Goal: Entertainment & Leisure: Consume media (video, audio)

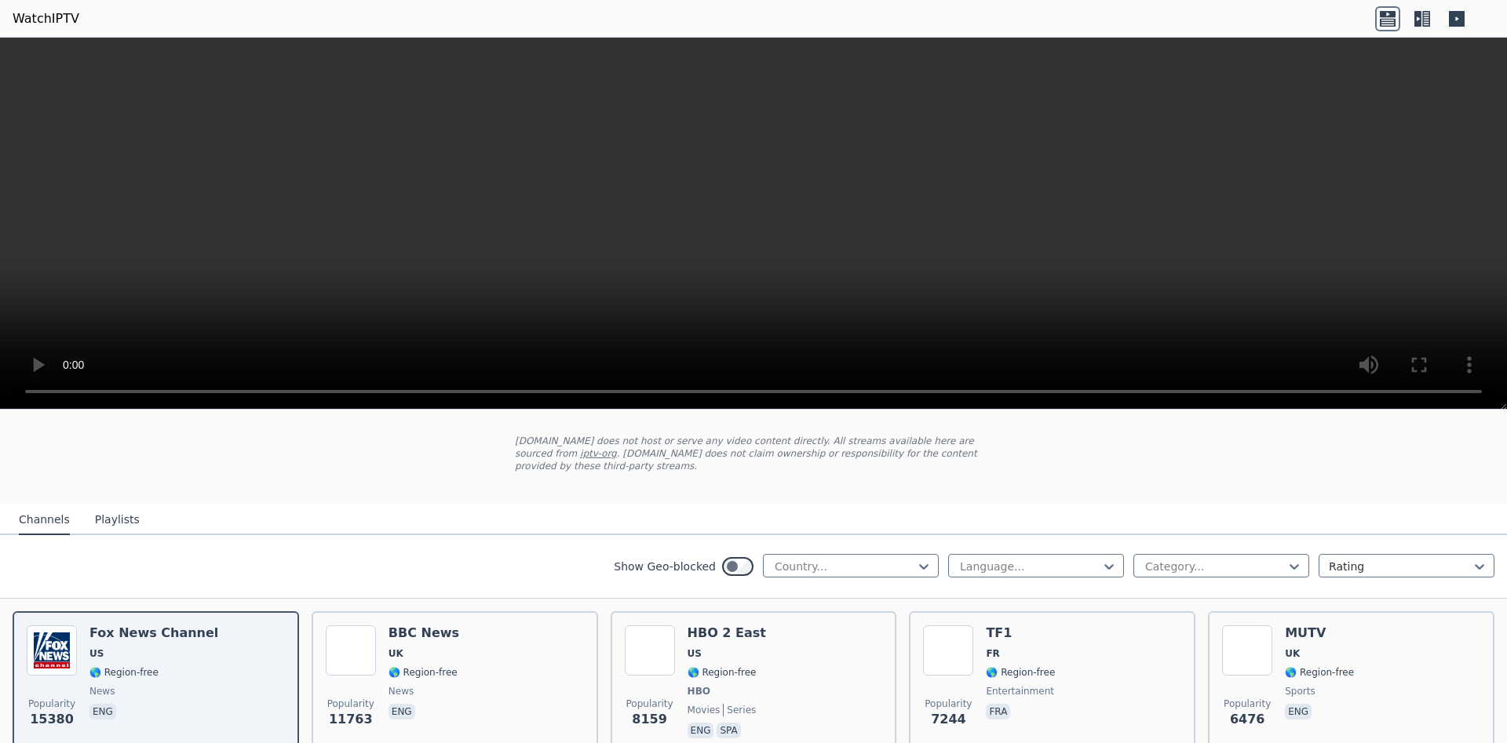
scroll to position [79, 0]
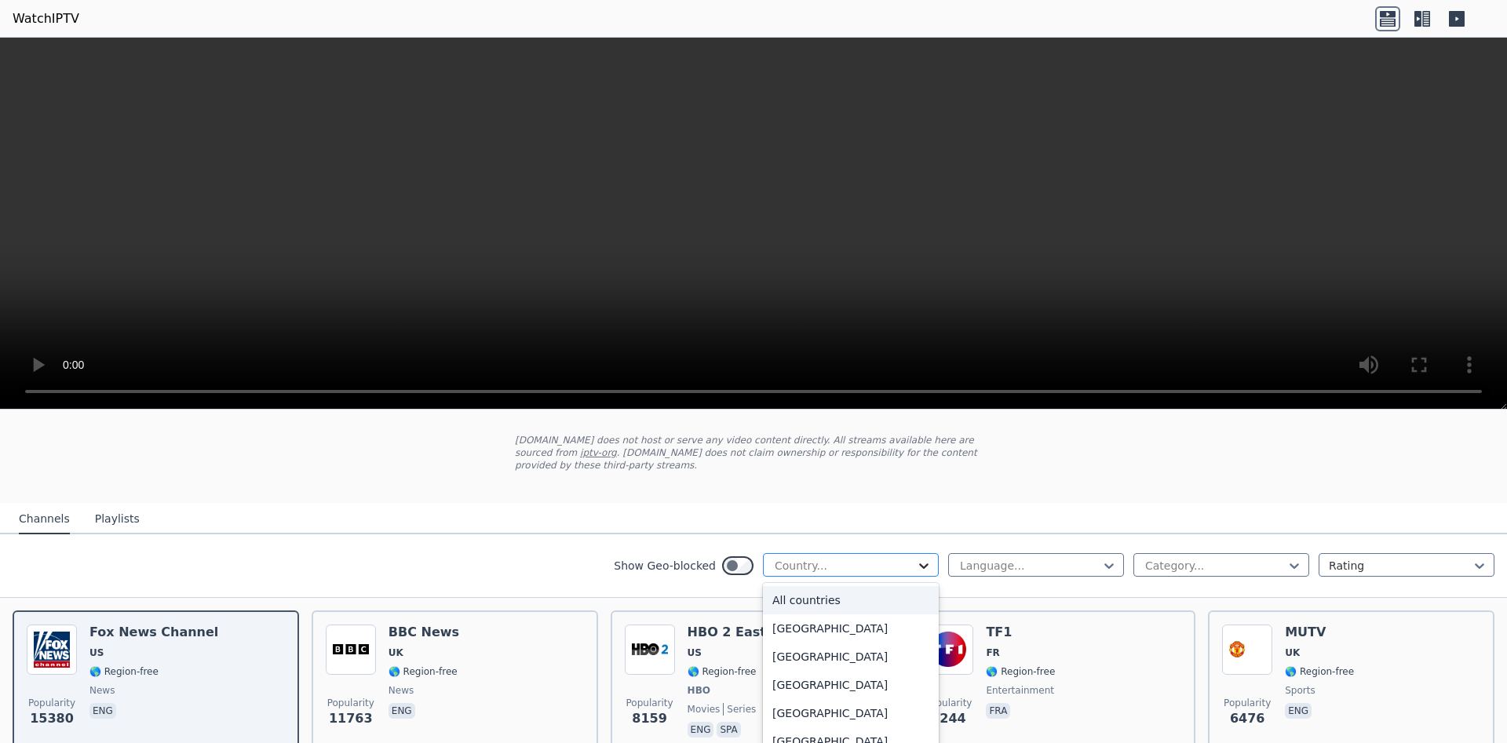
click at [916, 558] on icon at bounding box center [924, 566] width 16 height 16
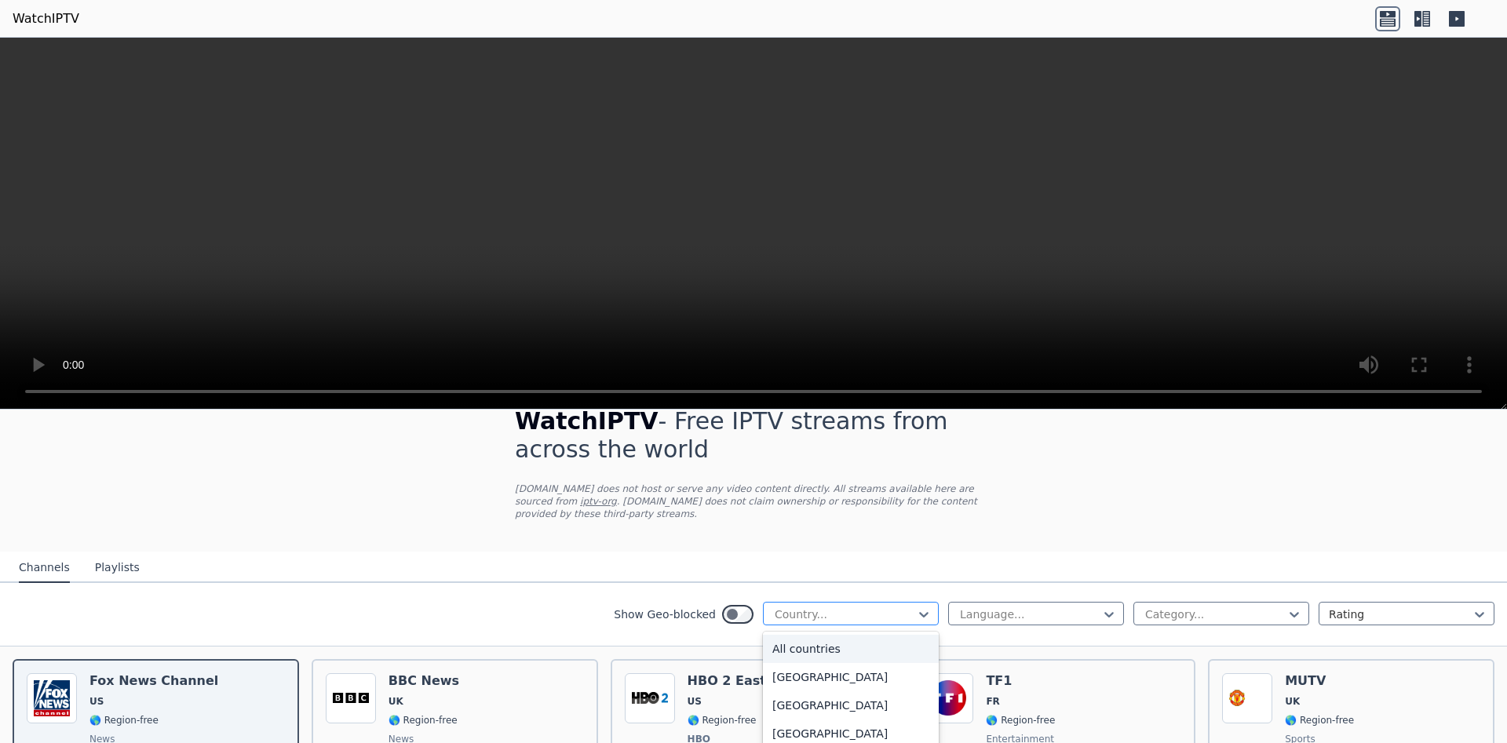
scroll to position [157, 0]
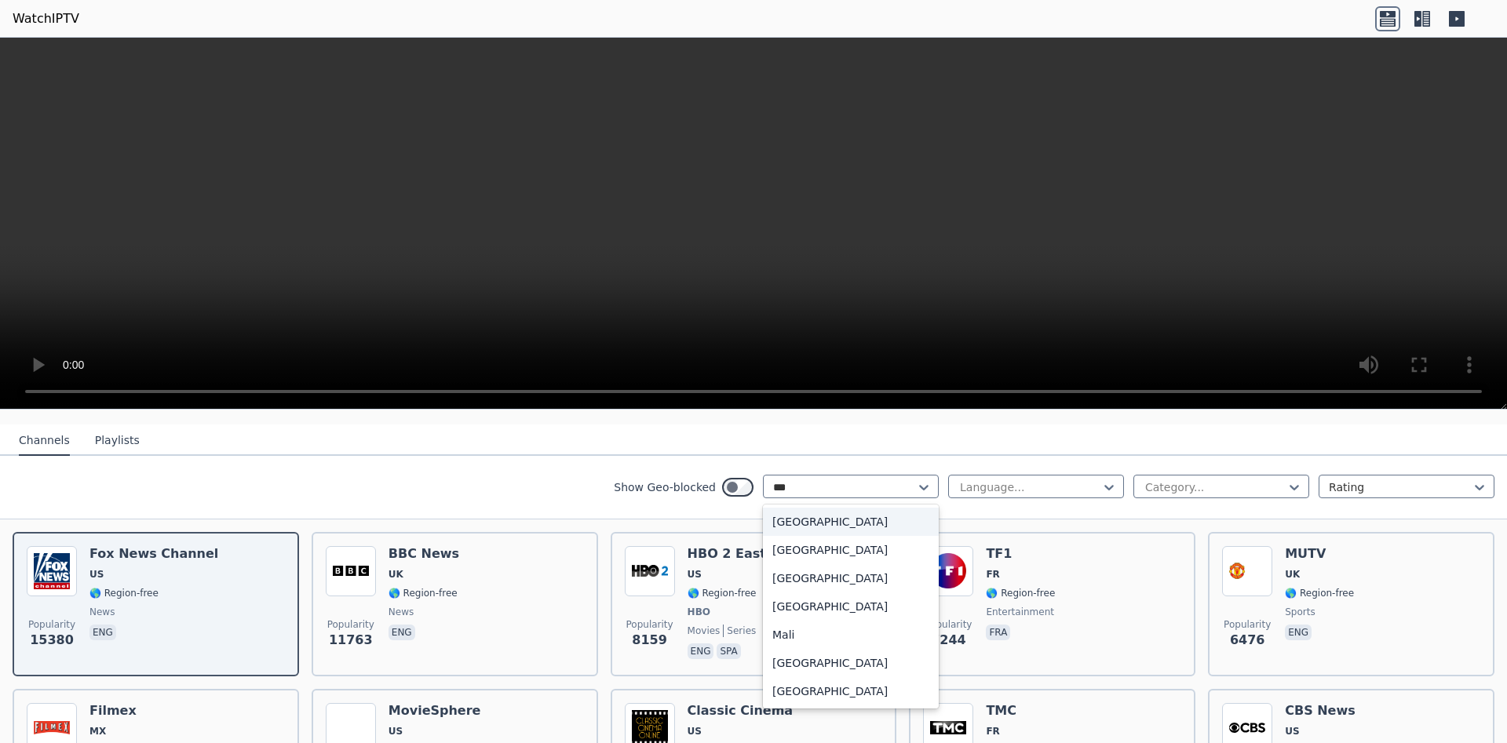
type input "****"
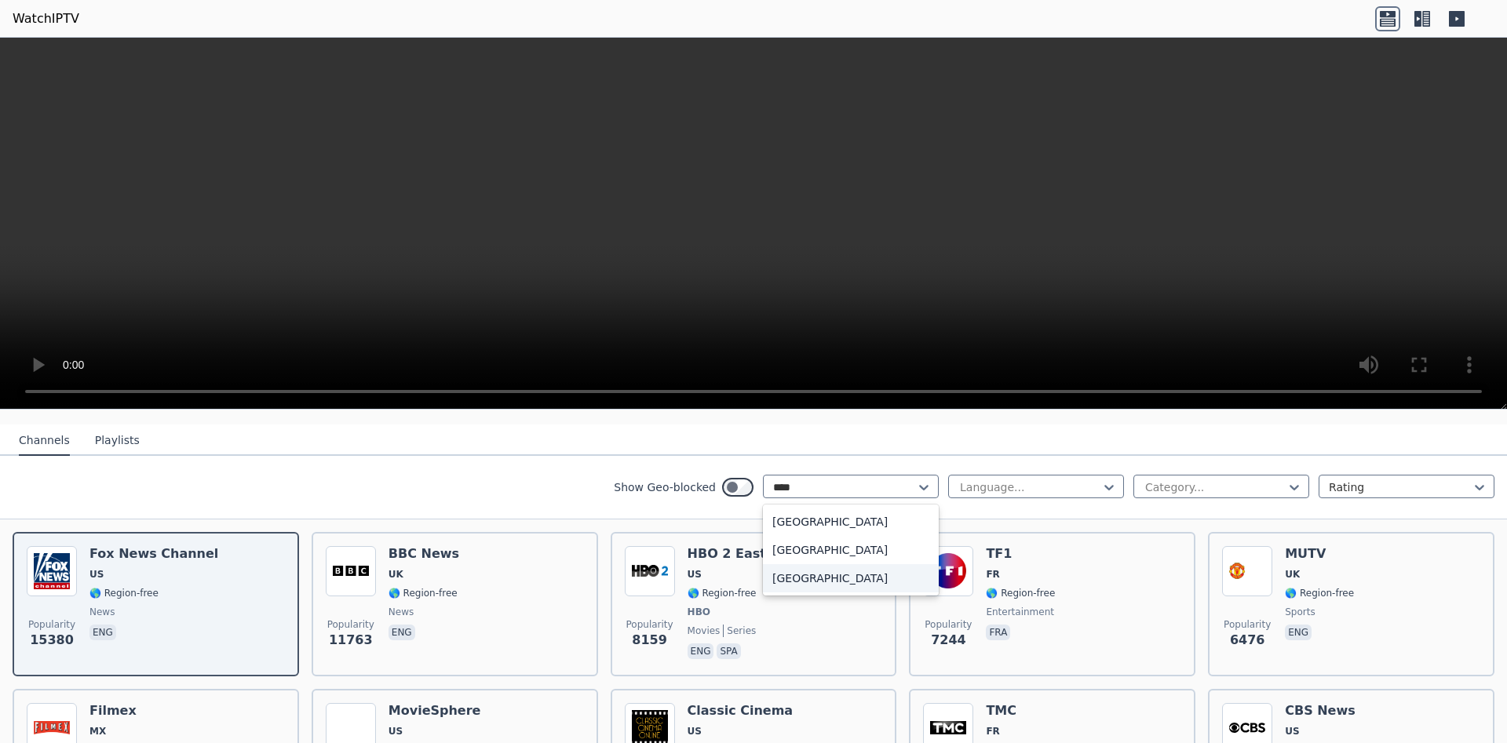
click at [871, 579] on div "[GEOGRAPHIC_DATA]" at bounding box center [851, 578] width 176 height 28
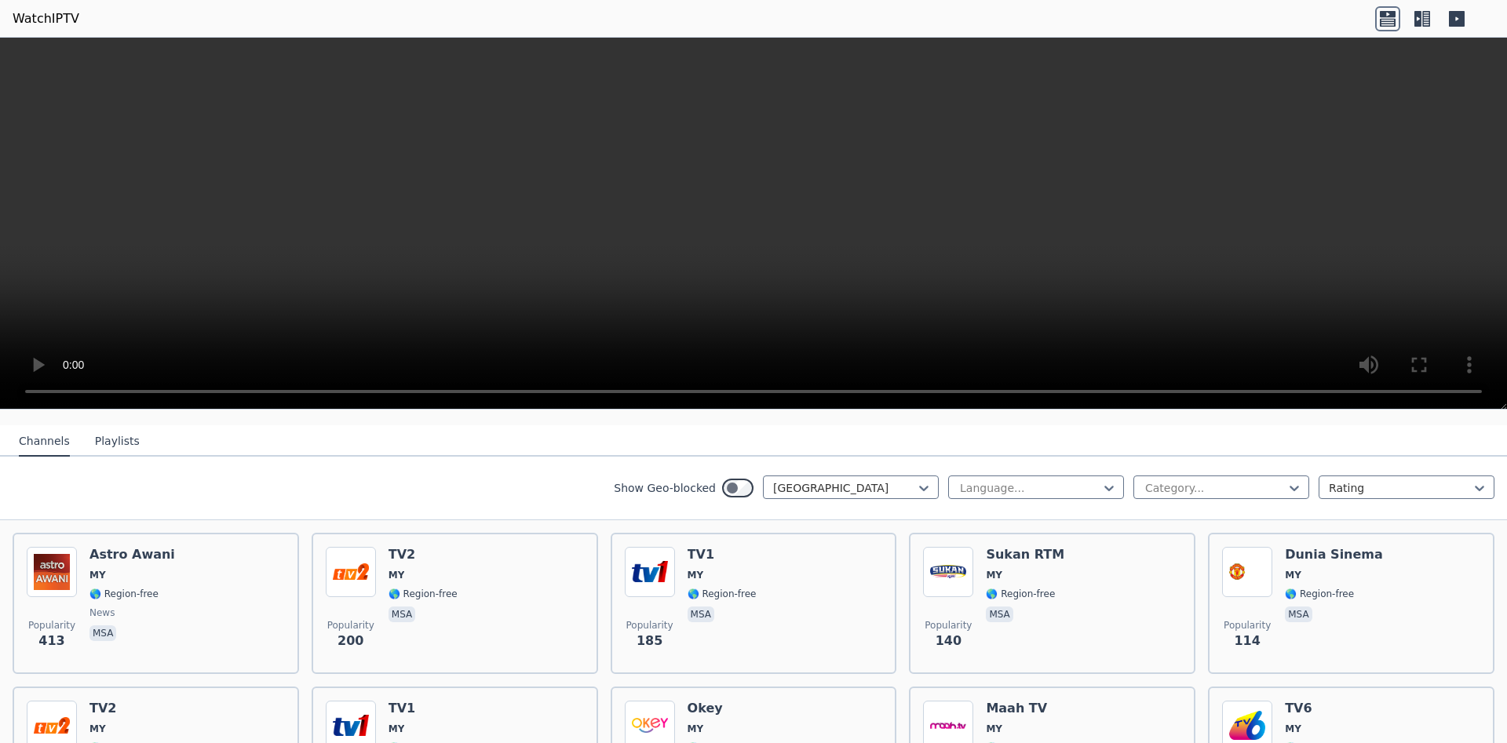
scroll to position [157, 0]
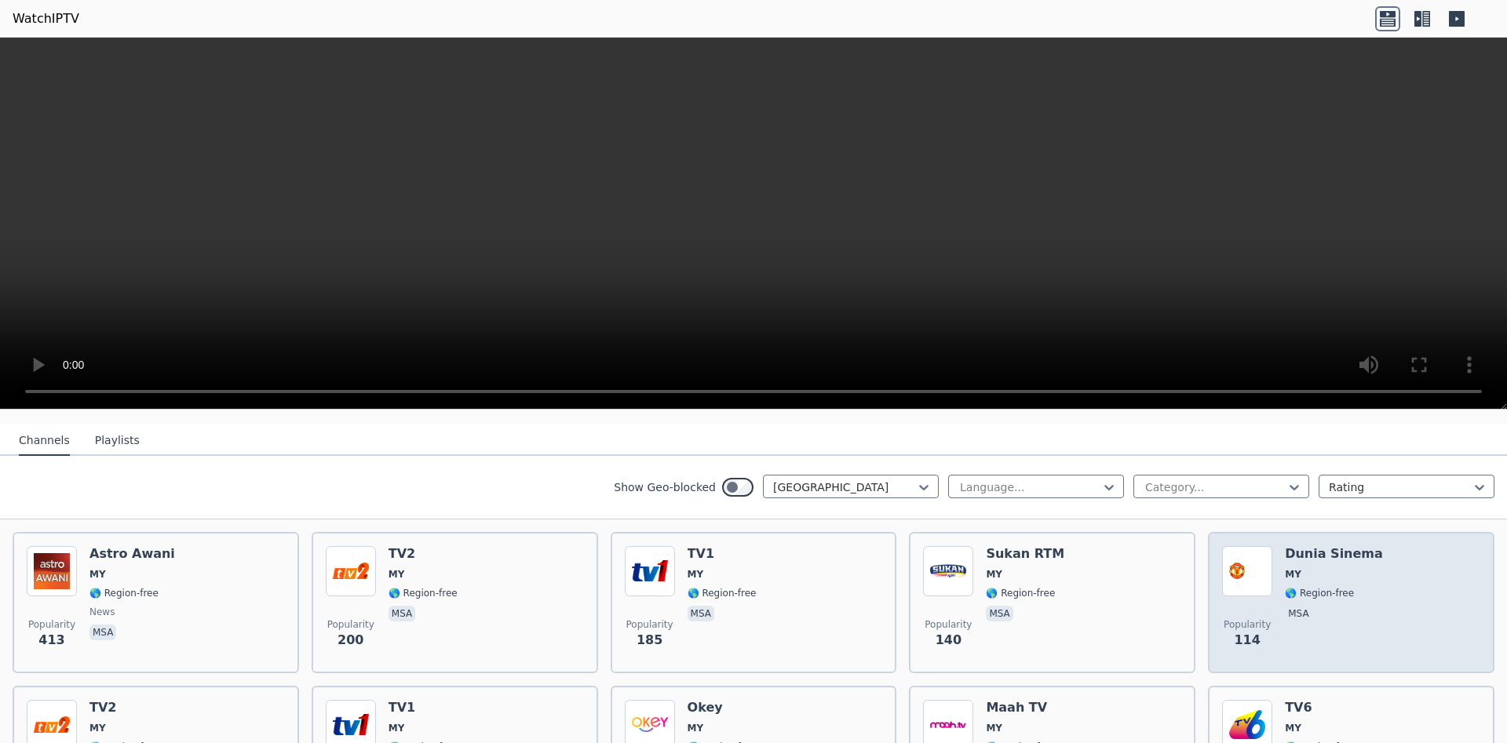
click at [1349, 553] on div "Dunia Sinema MY 🌎 Region-free msa" at bounding box center [1334, 602] width 98 height 113
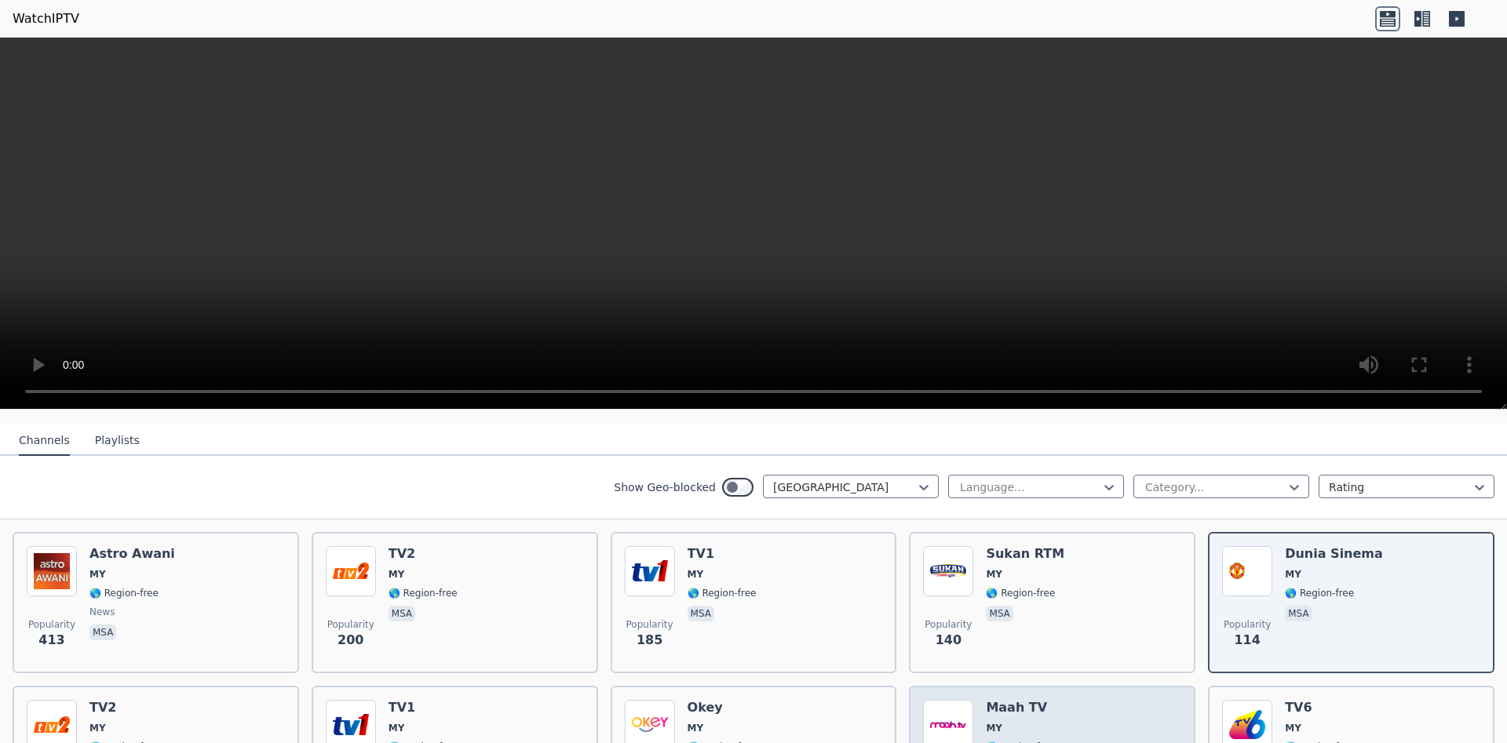
click at [1072, 700] on div "Popularity 79 Maah TV MY 🌎 Region-free travel fas" at bounding box center [1052, 756] width 258 height 113
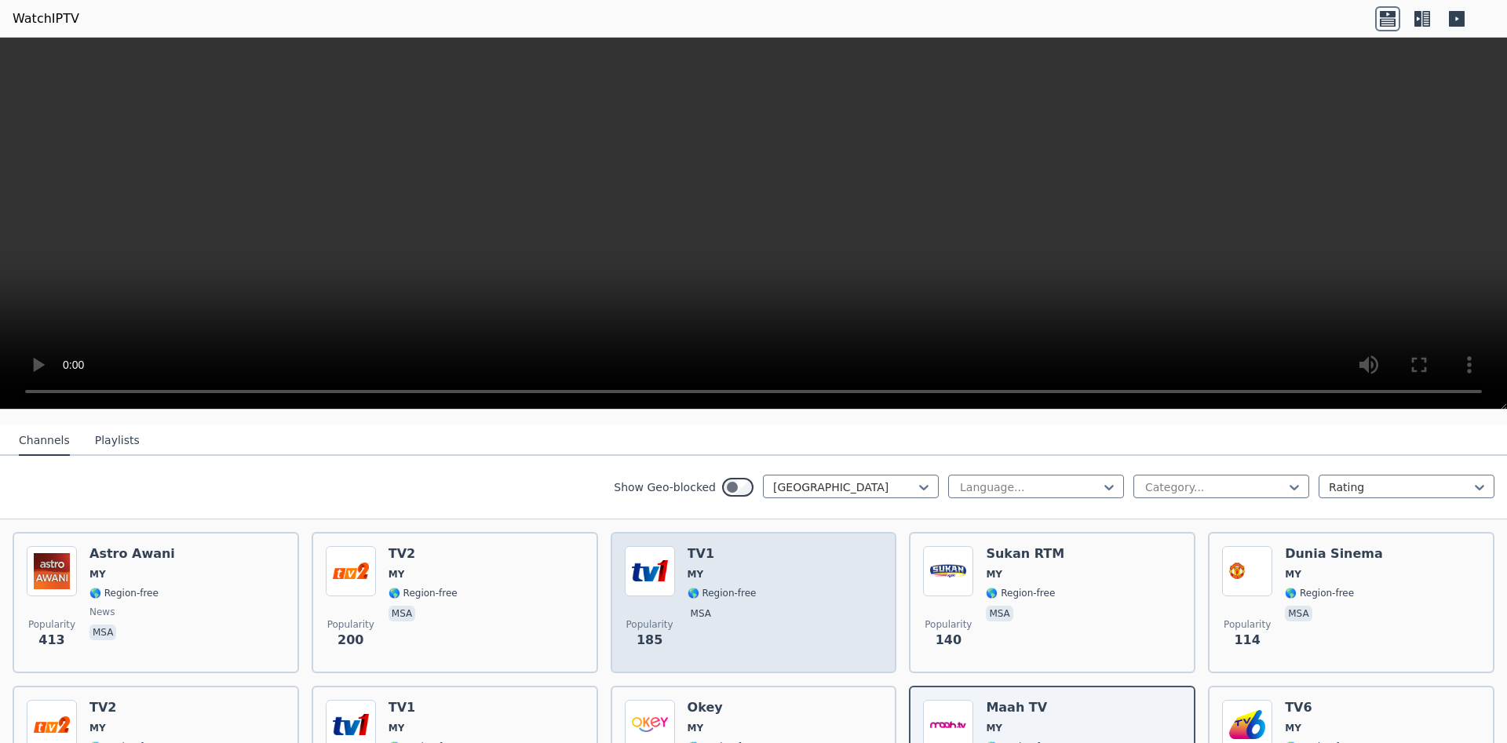
click at [765, 549] on div "Popularity 185 TV1 MY 🌎 Region-free msa" at bounding box center [754, 602] width 258 height 113
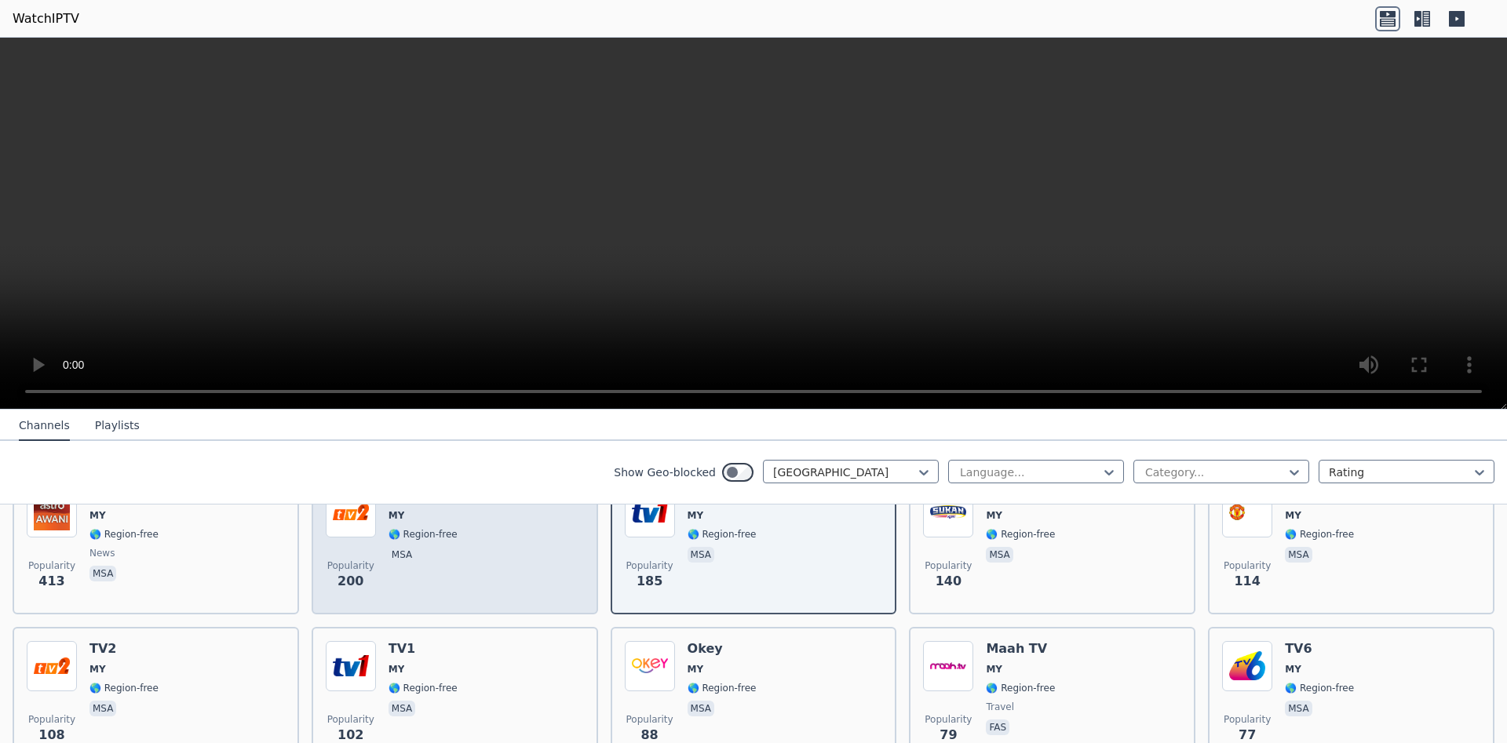
scroll to position [314, 0]
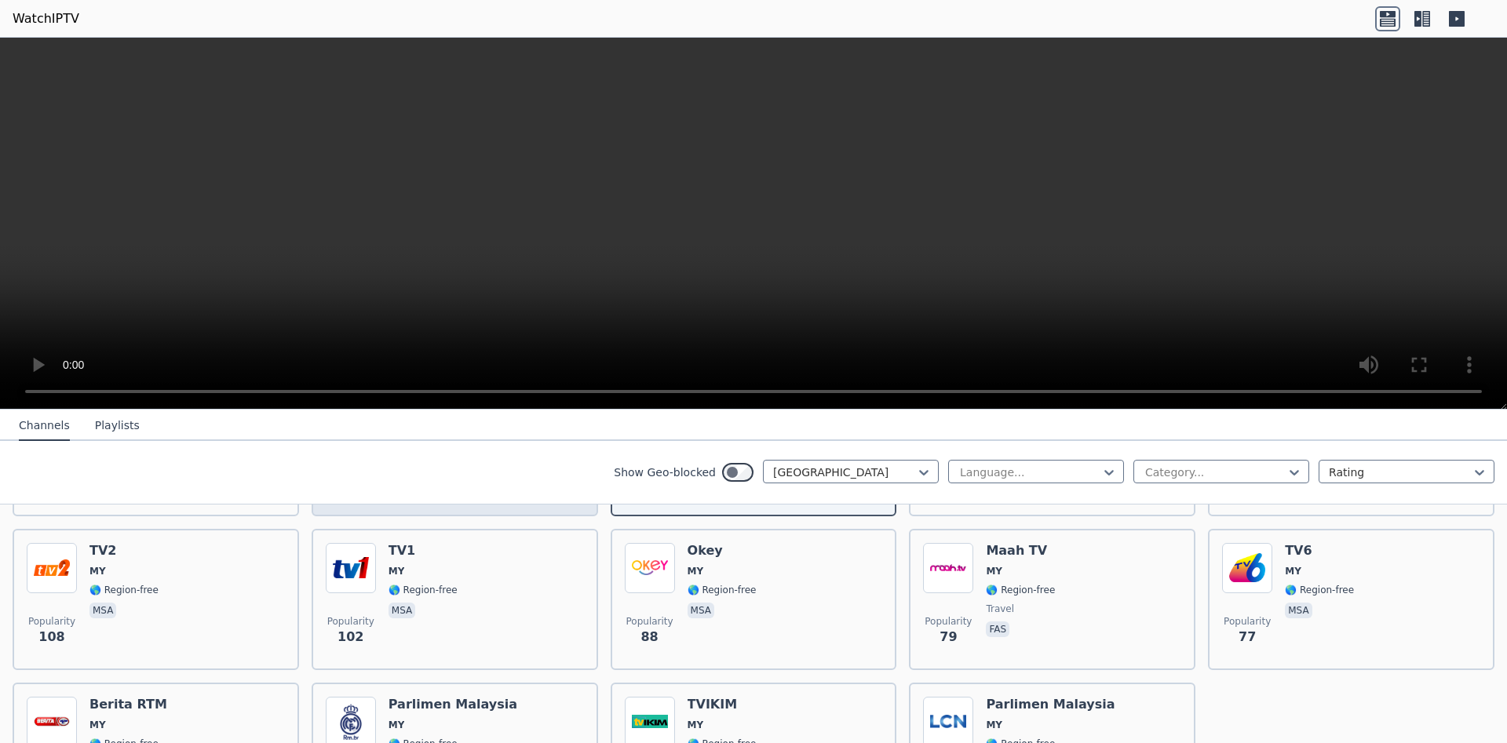
click at [485, 593] on div "Popularity 102 TV1 MY 🌎 Region-free msa" at bounding box center [455, 599] width 258 height 113
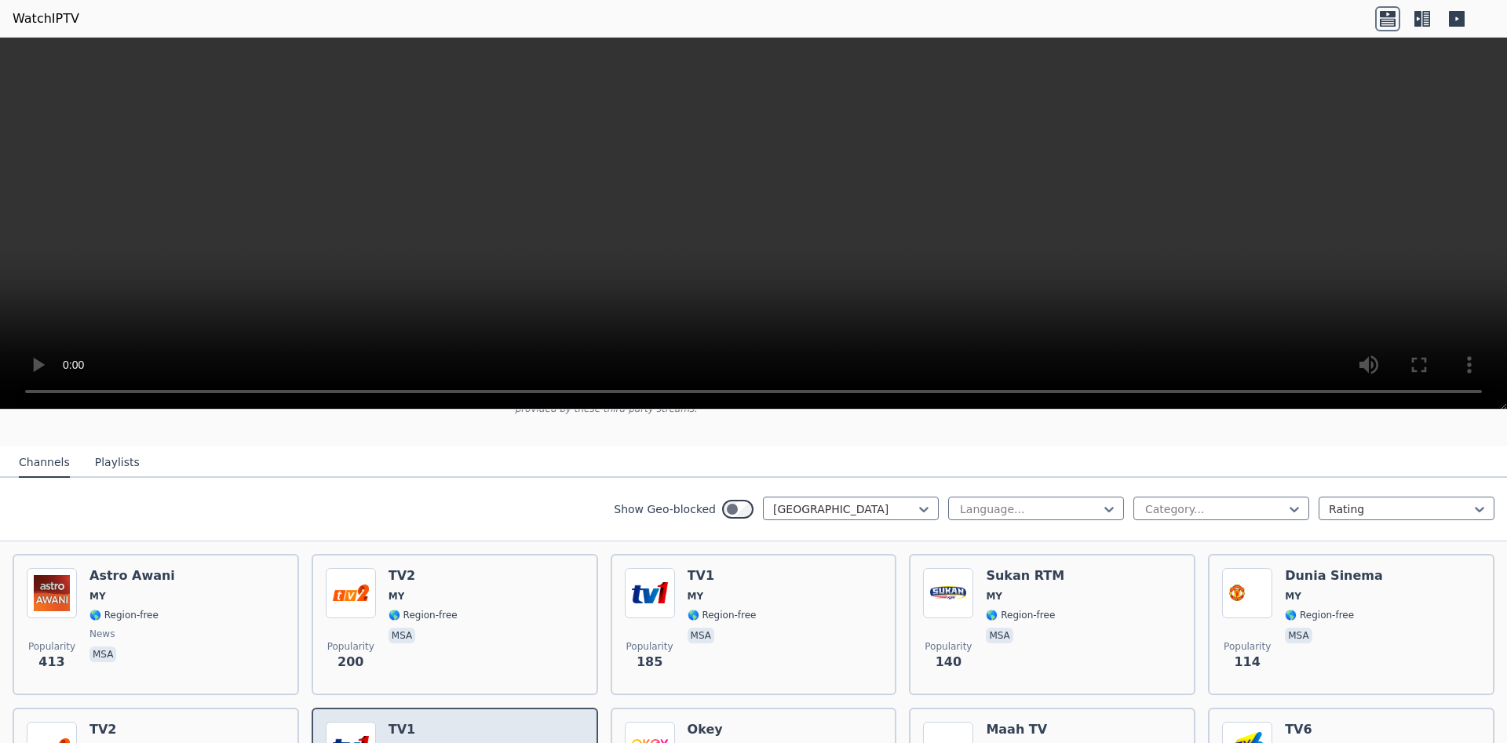
scroll to position [134, 0]
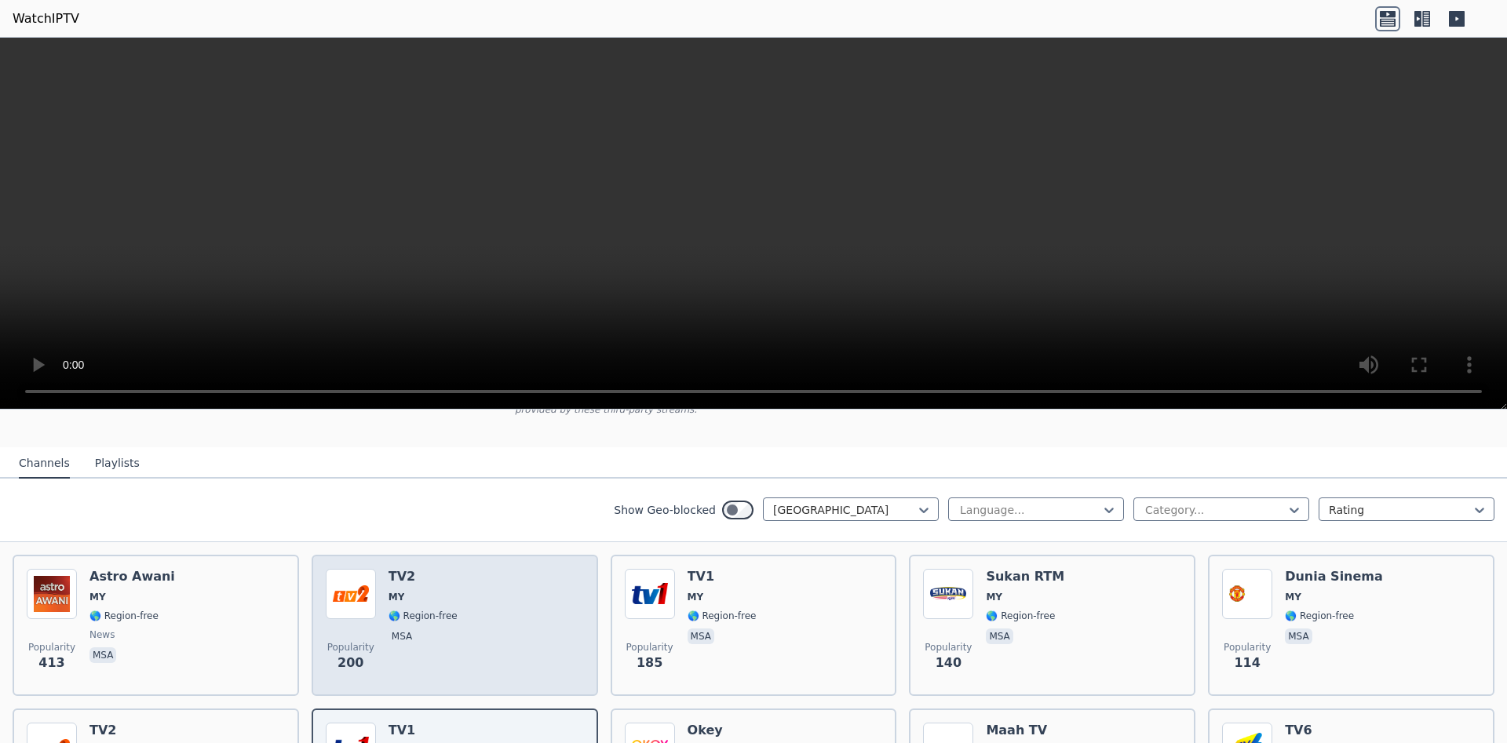
click at [502, 612] on div "Popularity 200 TV2 MY 🌎 Region-free msa" at bounding box center [455, 625] width 258 height 113
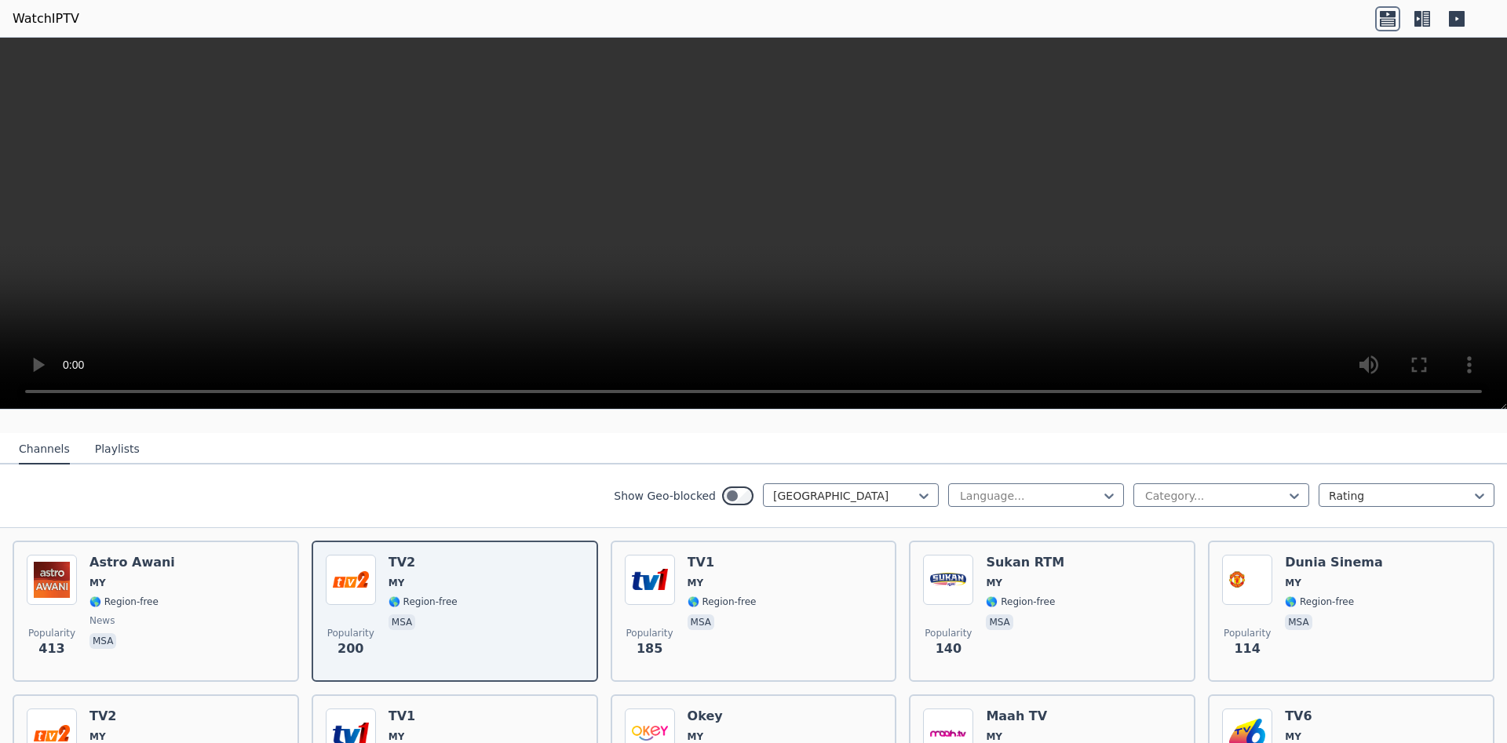
scroll to position [157, 0]
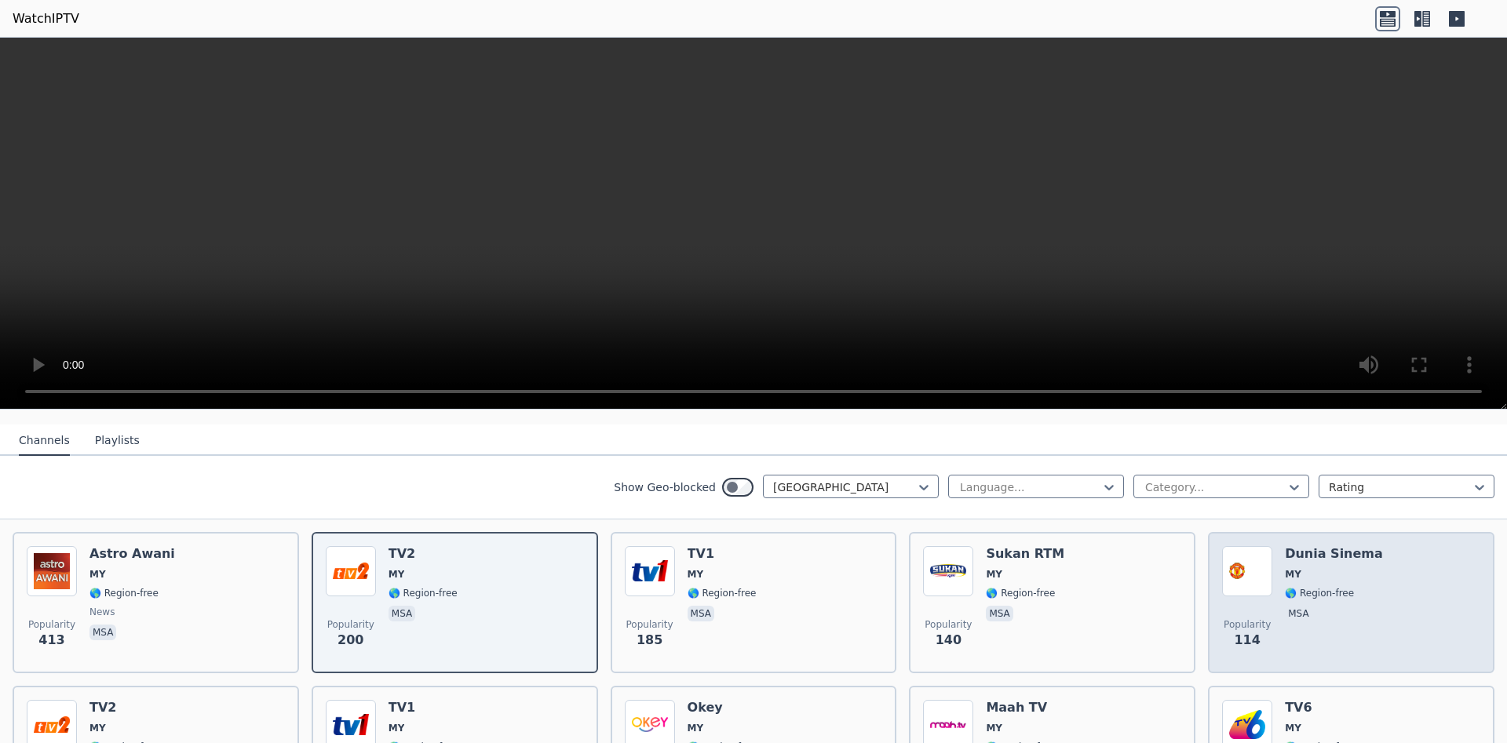
click at [1364, 556] on div "Popularity 114 Dunia Sinema MY 🌎 Region-free msa" at bounding box center [1351, 602] width 258 height 113
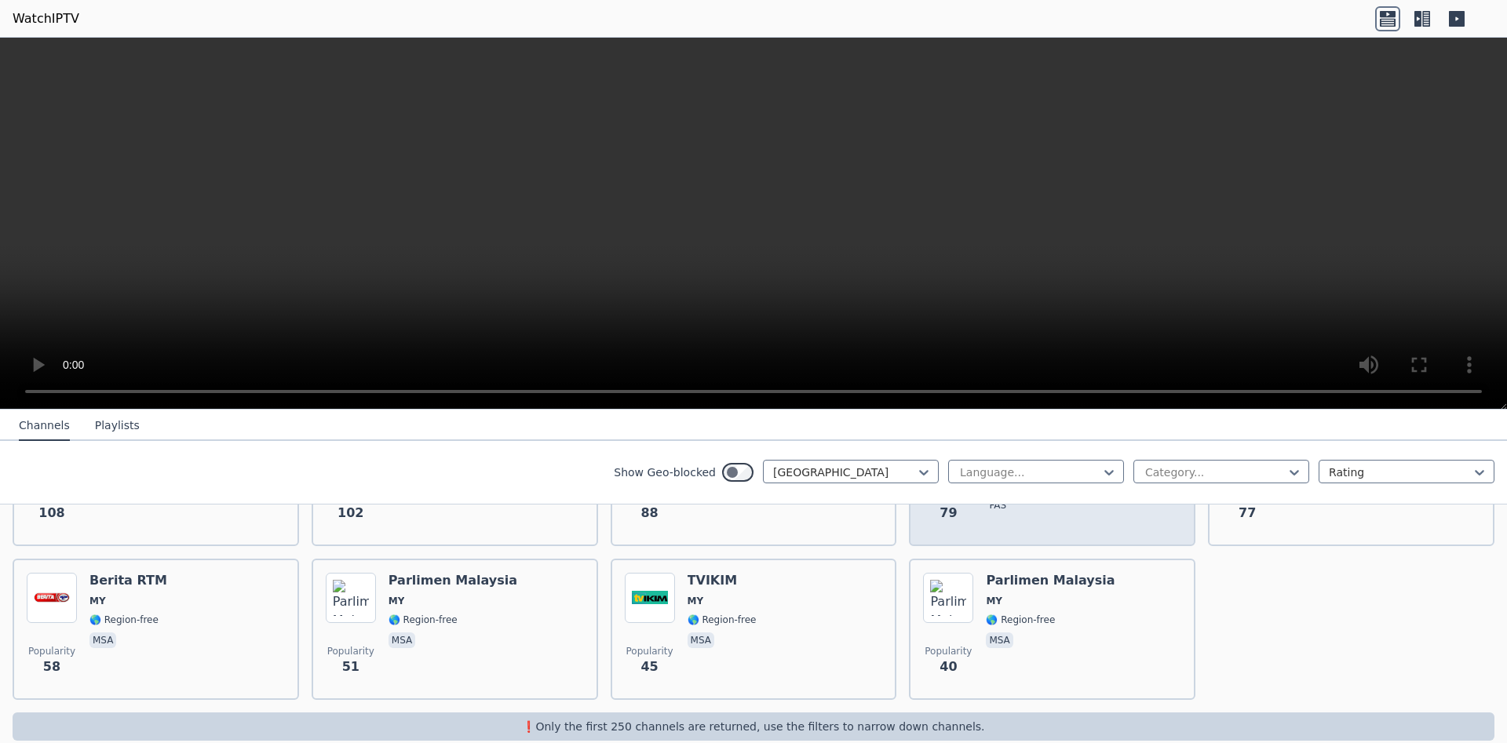
scroll to position [448, 0]
